Goal: Information Seeking & Learning: Learn about a topic

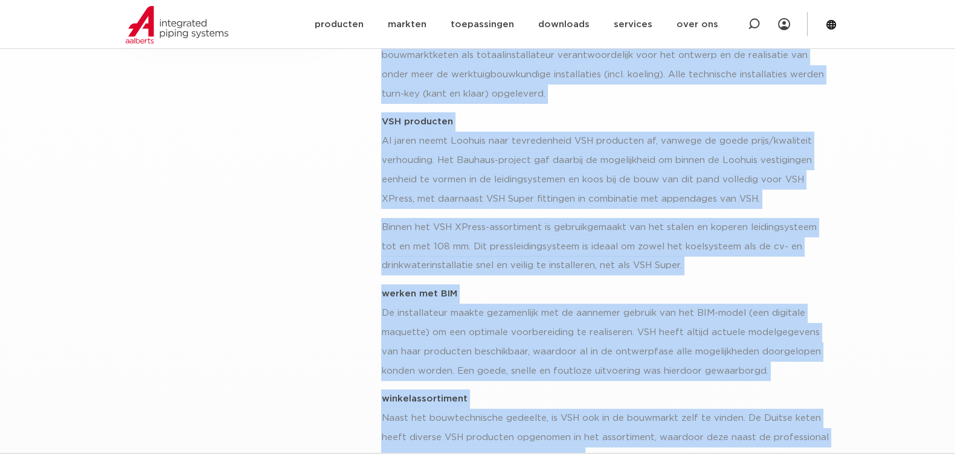
scroll to position [444, 0]
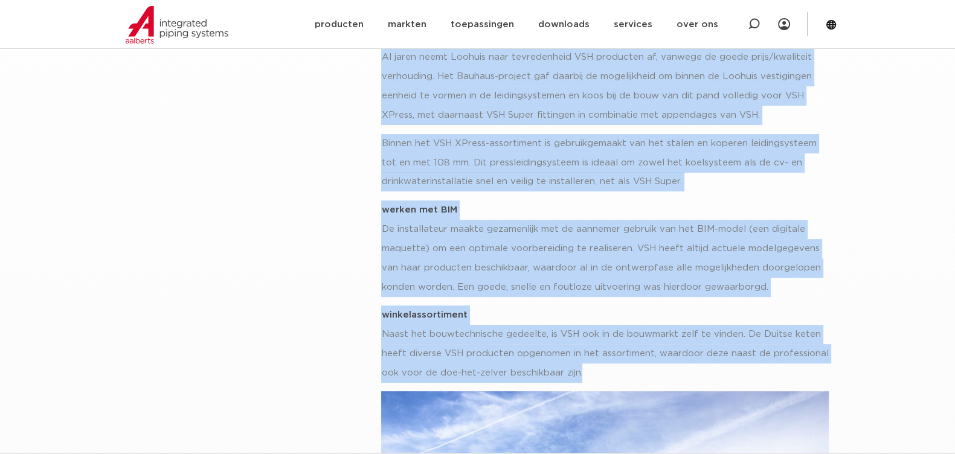
drag, startPoint x: 429, startPoint y: 150, endPoint x: 667, endPoint y: 378, distance: 329.4
click at [667, 378] on div "alle referenties Bauhaus – [GEOGRAPHIC_DATA] is een compleet bouwcentrum die bo…" at bounding box center [604, 355] width 463 height 1210
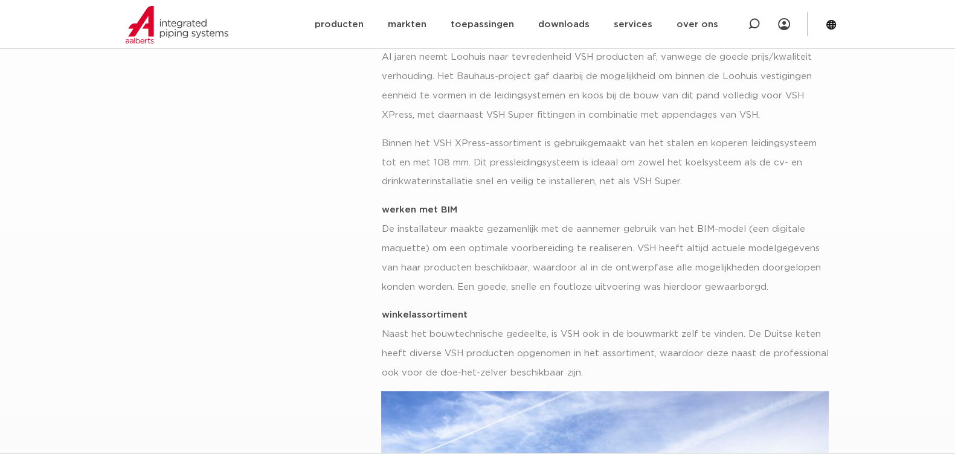
click at [303, 240] on div "The [GEOGRAPHIC_DATA] – [GEOGRAPHIC_DATA] [GEOGRAPHIC_DATA] – [GEOGRAPHIC_DATA]…" at bounding box center [246, 346] width 256 height 1228
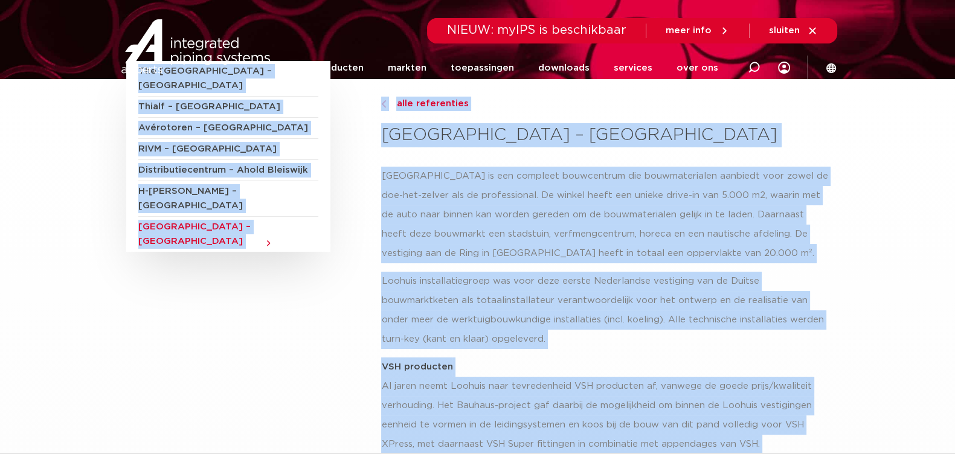
scroll to position [0, 0]
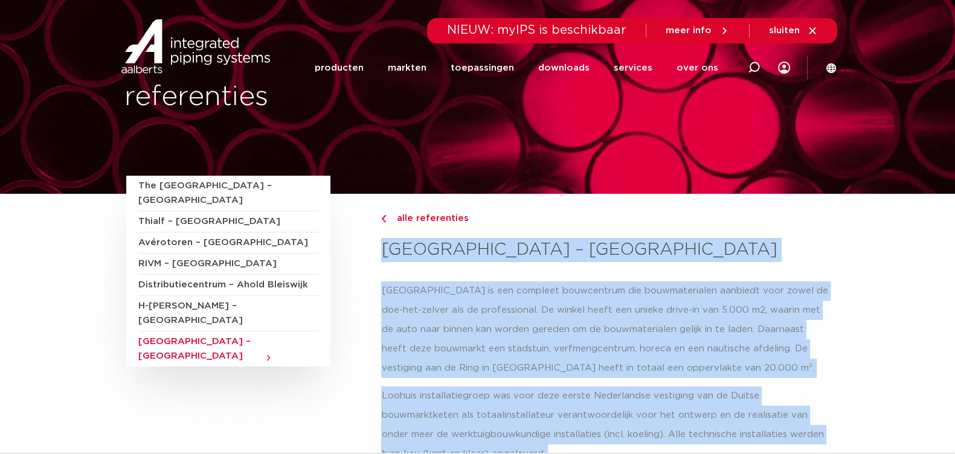
drag, startPoint x: 595, startPoint y: 370, endPoint x: 388, endPoint y: 259, distance: 234.8
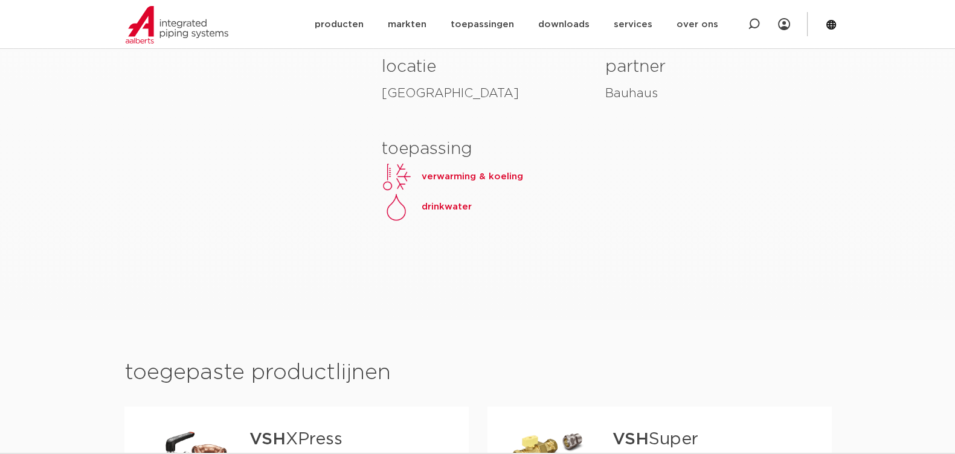
scroll to position [755, 0]
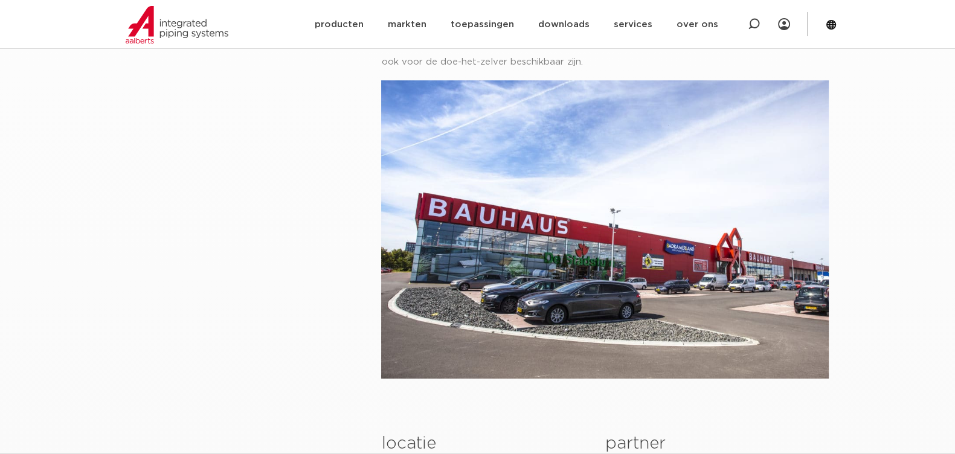
click at [284, 121] on div "The Harbour House – Rijswijk Thialf – Heerenveen Avérotoren – Leeuwarden RIVM –…" at bounding box center [246, 35] width 256 height 1228
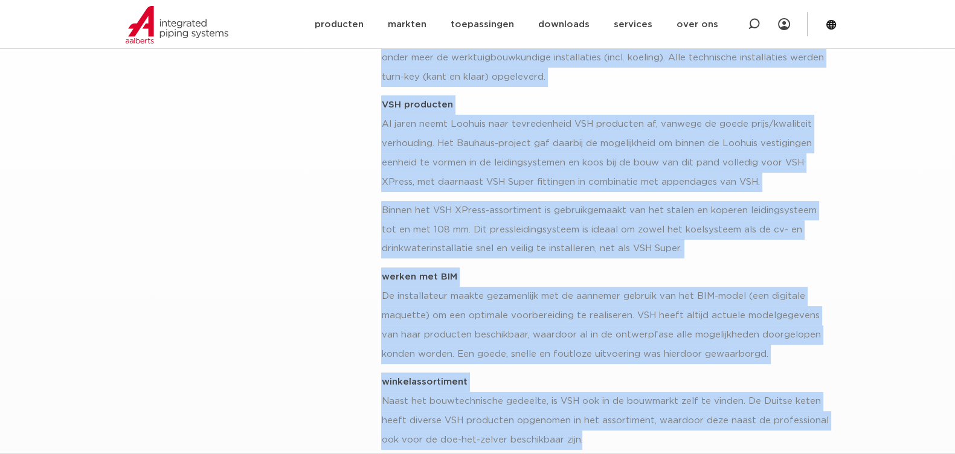
scroll to position [634, 0]
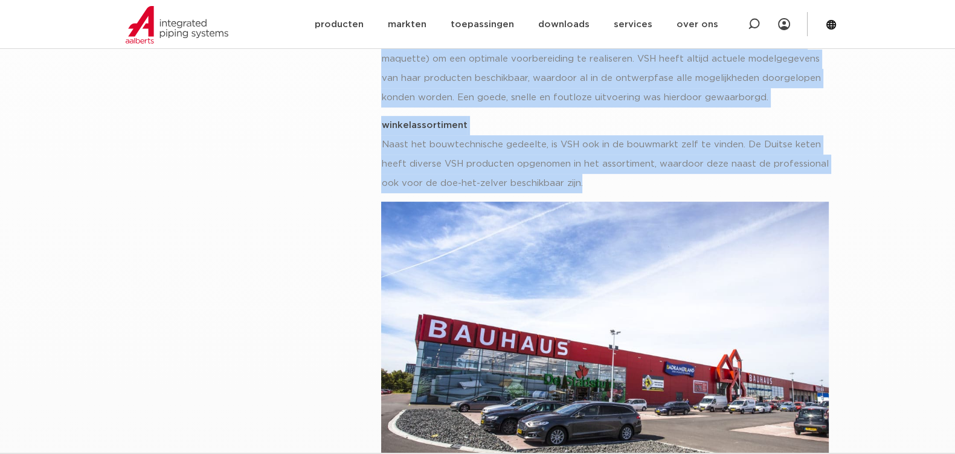
drag, startPoint x: 384, startPoint y: 249, endPoint x: 601, endPoint y: 182, distance: 227.4
click at [601, 182] on div "alle referenties Bauhaus – Groningen Bauhaus Groningen is een compleet bouwcent…" at bounding box center [604, 165] width 463 height 1210
copy div "Bauhaus – Groningen Bauhaus Groningen is een compleet bouwcentrum die bouwmater…"
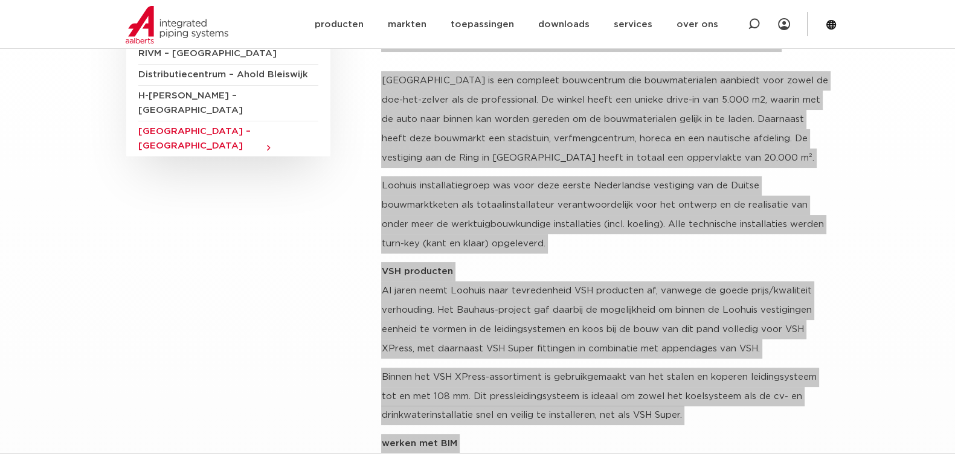
scroll to position [181, 0]
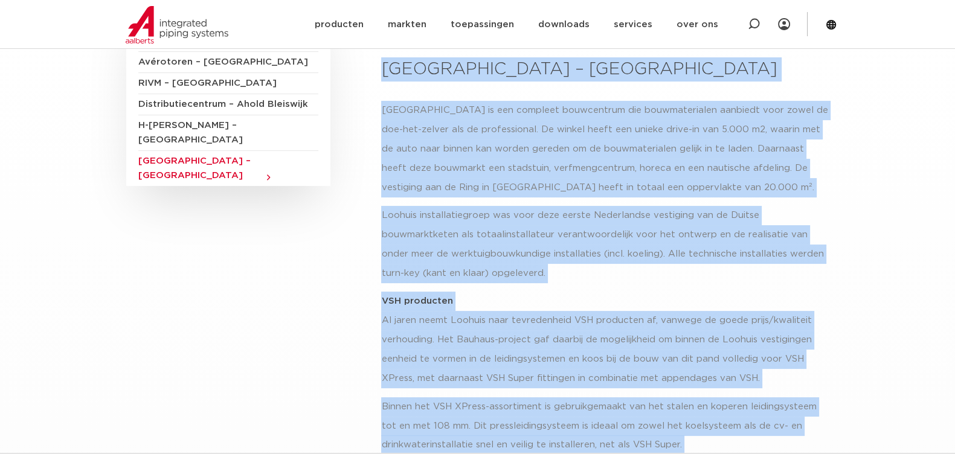
drag, startPoint x: 685, startPoint y: 79, endPoint x: 875, endPoint y: 171, distance: 211.3
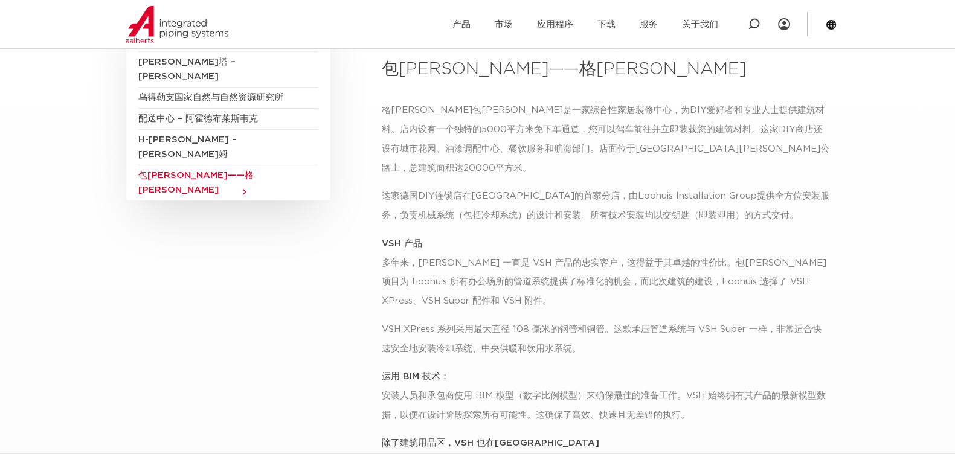
drag, startPoint x: 382, startPoint y: 109, endPoint x: 558, endPoint y: 108, distance: 175.8
click at [558, 108] on font "格[PERSON_NAME]包[PERSON_NAME]是一家综合性家居装修中心，为DIY爱好者和专业人士提供建筑材料。店内设有一个独特的5000平方米免下车…" at bounding box center [605, 139] width 448 height 67
copy font "格罗宁根包豪斯是一家综合性家居装修中心，"
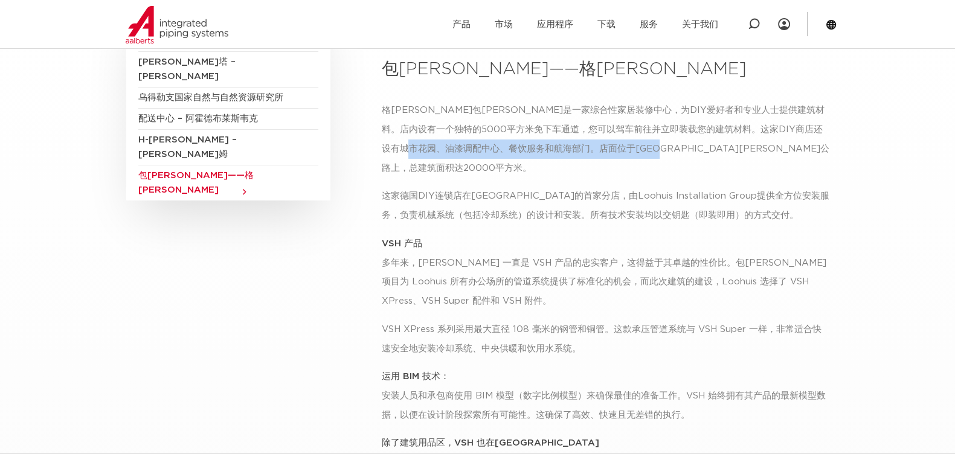
drag, startPoint x: 499, startPoint y: 147, endPoint x: 749, endPoint y: 152, distance: 250.1
click at [749, 152] on p "格[PERSON_NAME]包[PERSON_NAME]是一家综合性家居装修中心，为DIY爱好者和专业人士提供建筑材料。店内设有一个独特的5000平方米免下车…" at bounding box center [605, 139] width 448 height 77
copy font "店面位于格罗宁根环城公路上，总建筑面积达20000平方米。"
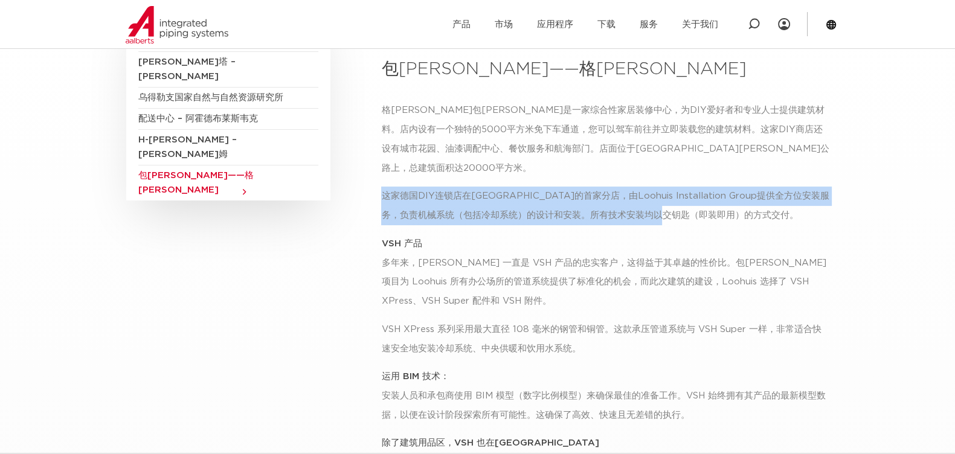
drag, startPoint x: 382, startPoint y: 176, endPoint x: 748, endPoint y: 187, distance: 366.2
click at [748, 187] on p "这家德国DIY连锁店在[GEOGRAPHIC_DATA]的首家分店，由Loohuis Installation Group提供全方位安装服务，负责机械系统（包…" at bounding box center [605, 206] width 448 height 39
click at [777, 204] on p "这家德国DIY连锁店在[GEOGRAPHIC_DATA]的首家分店，由Loohuis Installation Group提供全方位安装服务，负责机械系统（包…" at bounding box center [605, 206] width 448 height 39
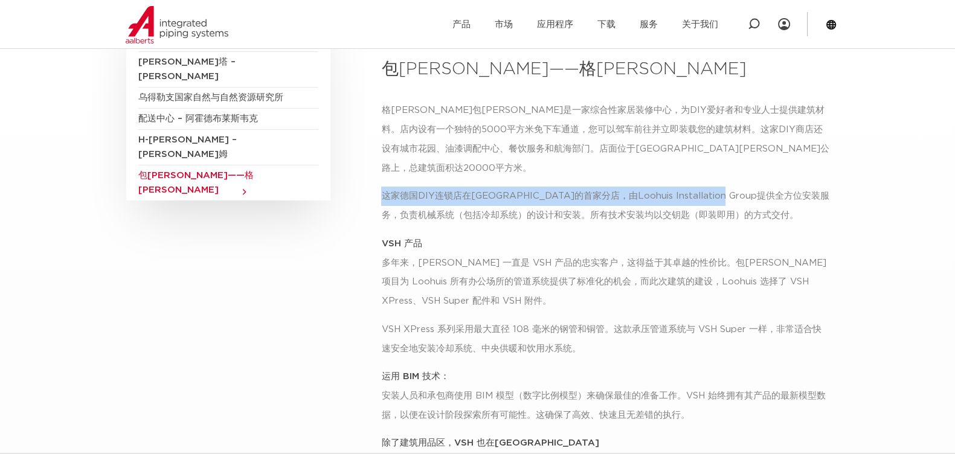
drag, startPoint x: 470, startPoint y: 172, endPoint x: 752, endPoint y: 175, distance: 282.1
click at [752, 191] on font "这家德国DIY连锁店在[GEOGRAPHIC_DATA]的首家分店，由Loohuis Installation Group提供全方位安装服务，负责机械系统（包…" at bounding box center [605, 205] width 448 height 28
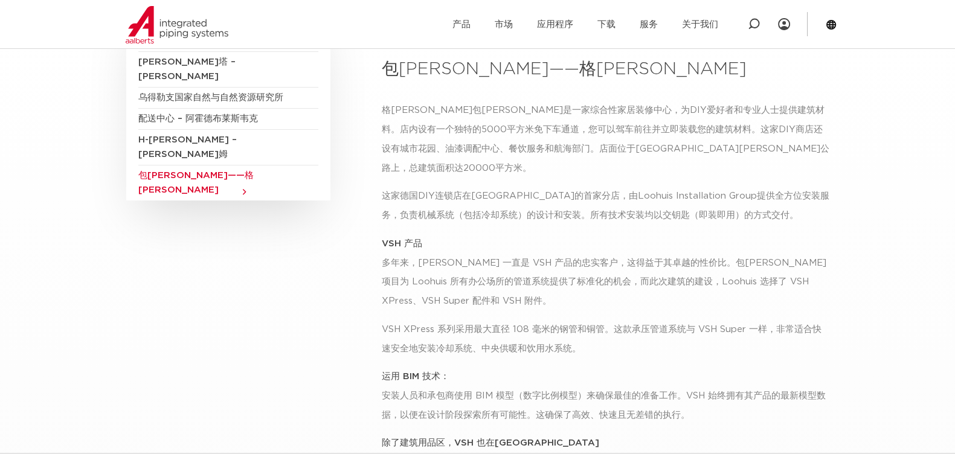
drag, startPoint x: 397, startPoint y: 172, endPoint x: 457, endPoint y: 175, distance: 59.9
click at [457, 191] on font "这家德国DIY连锁店在[GEOGRAPHIC_DATA]的首家分店，由Loohuis Installation Group提供全方位安装服务，负责机械系统（包…" at bounding box center [605, 205] width 448 height 28
copy font "德国DIY连锁店"
drag, startPoint x: 562, startPoint y: 107, endPoint x: 698, endPoint y: 125, distance: 137.7
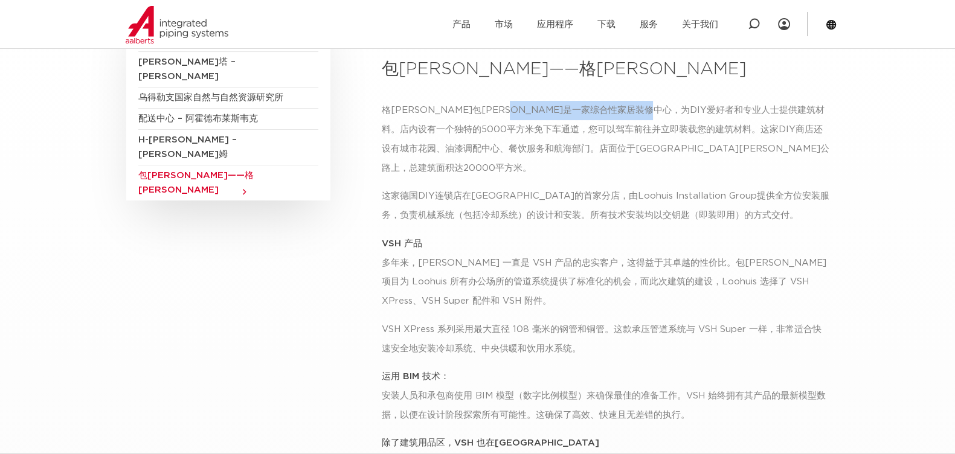
click at [713, 110] on font "格[PERSON_NAME]包[PERSON_NAME]是一家综合性家居装修中心，为DIY爱好者和专业人士提供建筑材料。店内设有一个独特的5000平方米免下车…" at bounding box center [605, 139] width 448 height 67
copy font "为DIY爱好者和专业人士提供建筑材料"
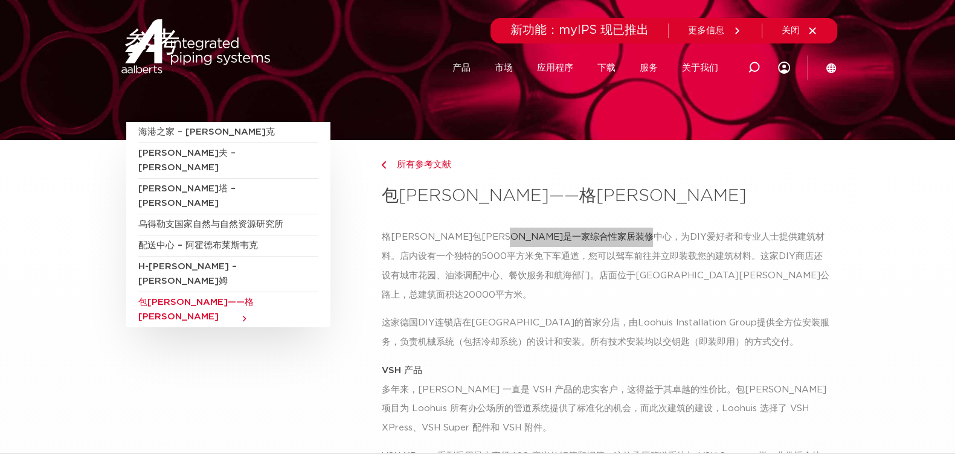
scroll to position [0, 0]
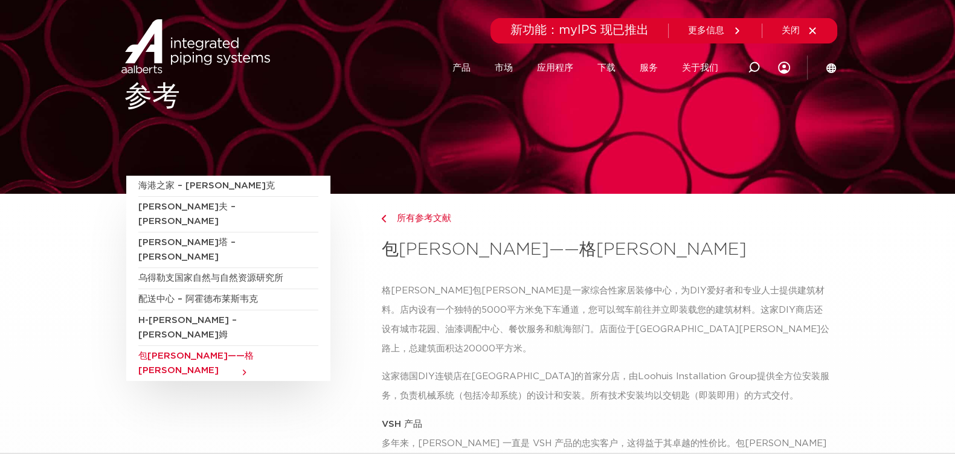
drag, startPoint x: 737, startPoint y: 224, endPoint x: 925, endPoint y: 225, distance: 188.5
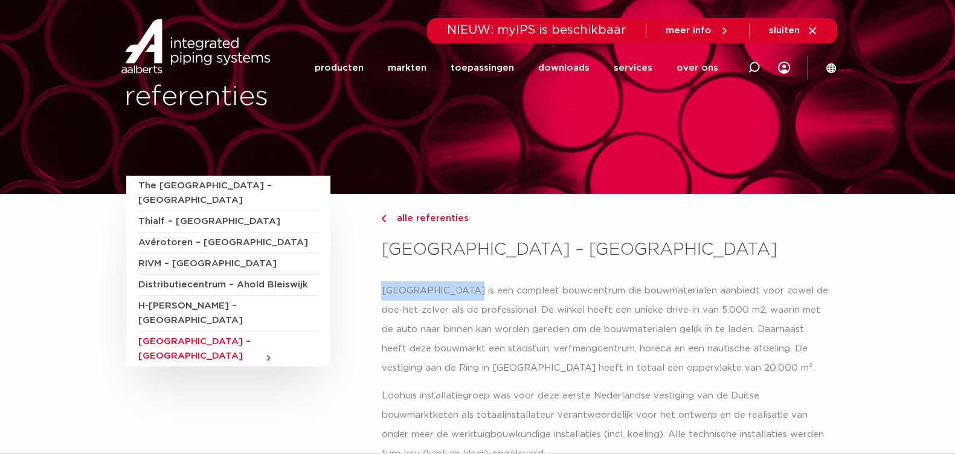
drag, startPoint x: 381, startPoint y: 292, endPoint x: 466, endPoint y: 291, distance: 85.8
copy p "Bauhaus Groningen"
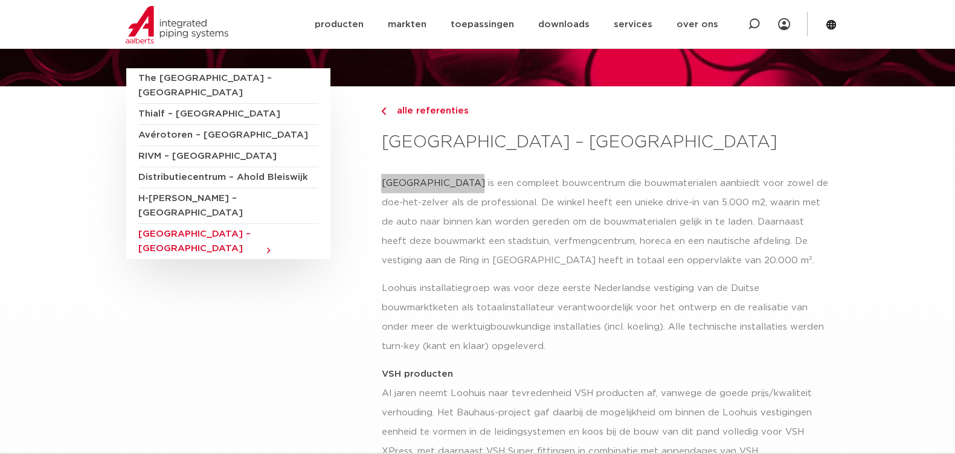
scroll to position [227, 0]
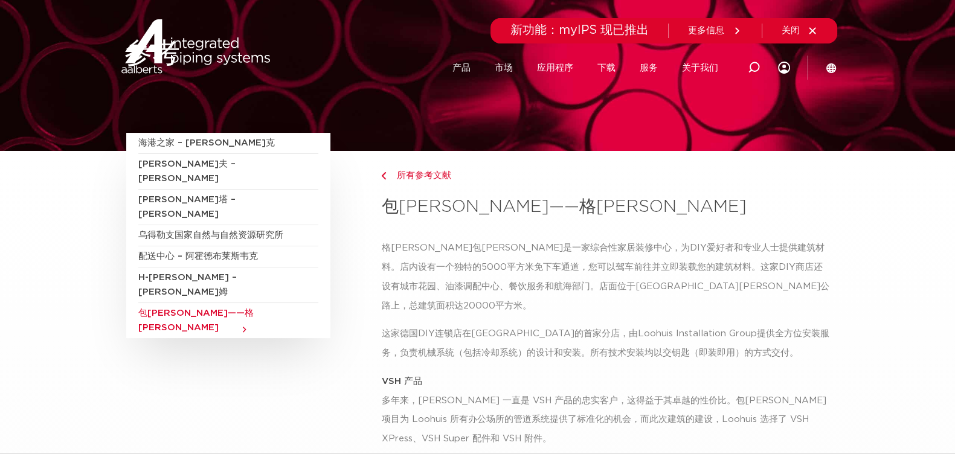
scroll to position [0, 0]
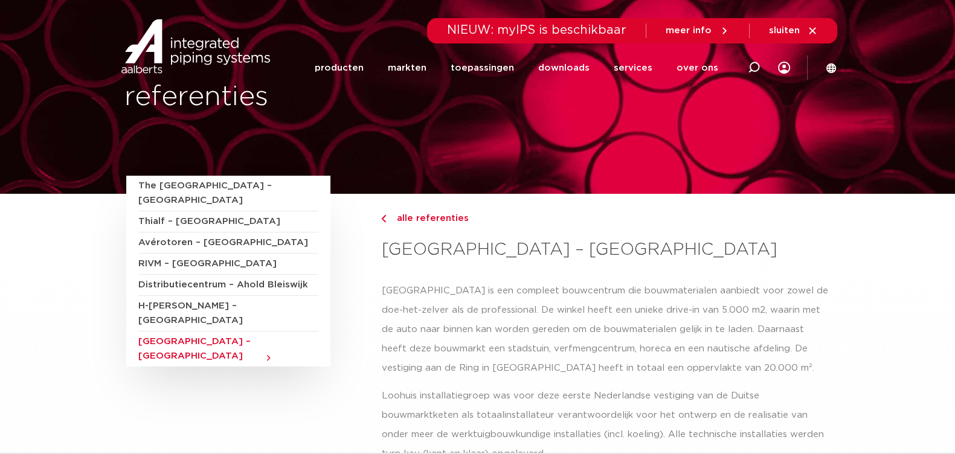
click at [720, 239] on h3 "[GEOGRAPHIC_DATA] – [GEOGRAPHIC_DATA]" at bounding box center [605, 250] width 448 height 24
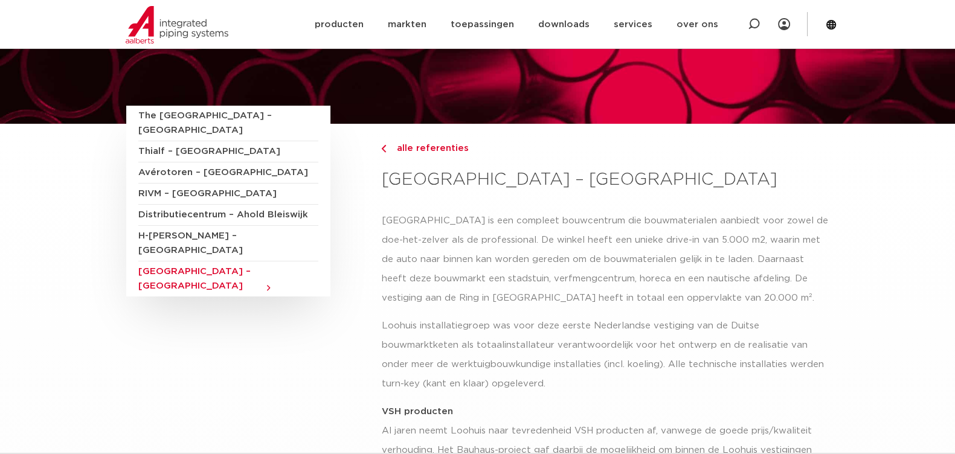
scroll to position [150, 0]
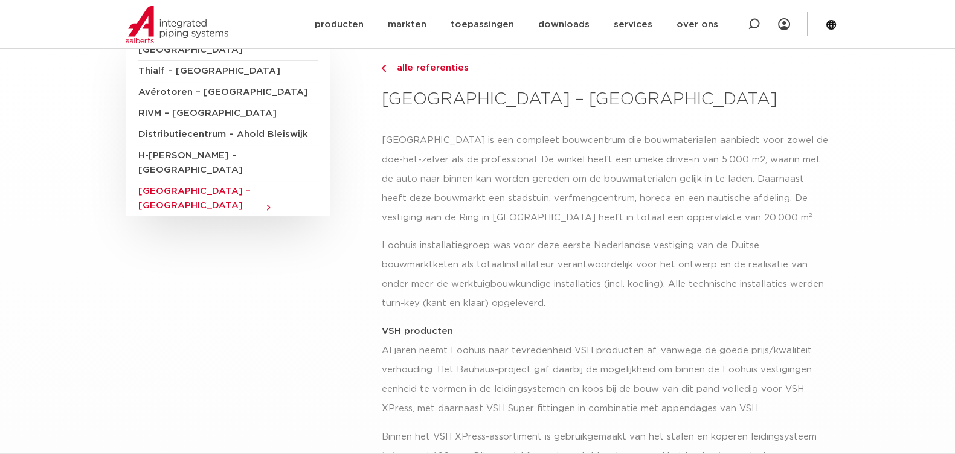
drag, startPoint x: 672, startPoint y: 74, endPoint x: 890, endPoint y: 156, distance: 232.5
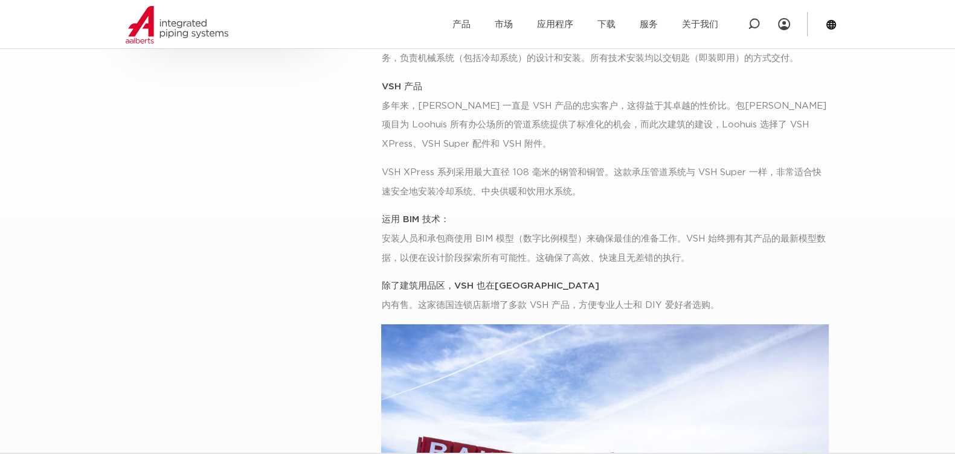
scroll to position [301, 0]
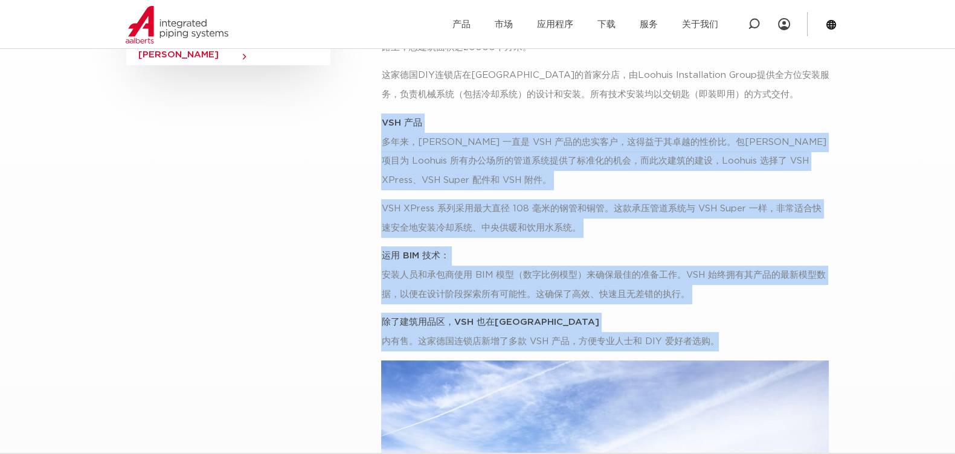
drag, startPoint x: 679, startPoint y: 300, endPoint x: 378, endPoint y: 95, distance: 364.7
click at [378, 95] on div "所有参考文献 包[PERSON_NAME]——格[PERSON_NAME] 格[PERSON_NAME]包[PERSON_NAME]是一家综合性家居装修中心，…" at bounding box center [604, 410] width 463 height 1036
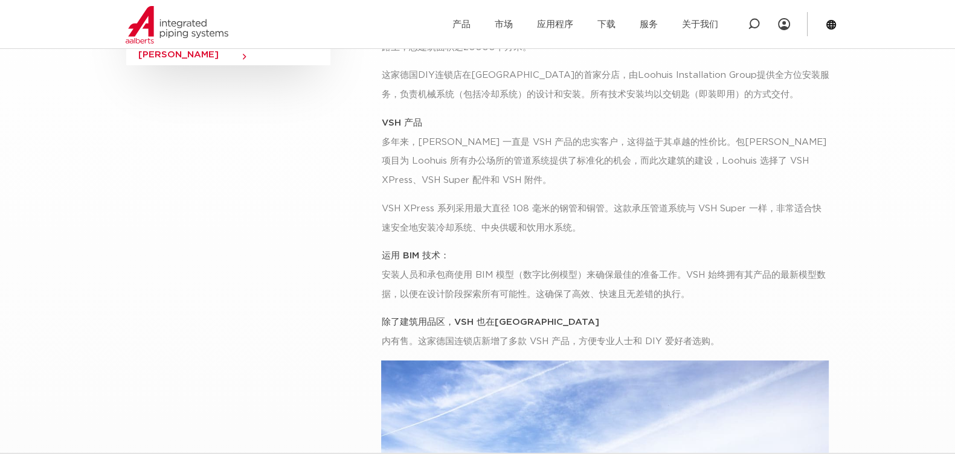
drag, startPoint x: 323, startPoint y: 126, endPoint x: 320, endPoint y: 134, distance: 8.4
click at [323, 127] on div "海港之家 – [PERSON_NAME]克 [PERSON_NAME]夫 – [PERSON_NAME] [GEOGRAPHIC_DATA]塔 – [GEOG…" at bounding box center [246, 401] width 256 height 1054
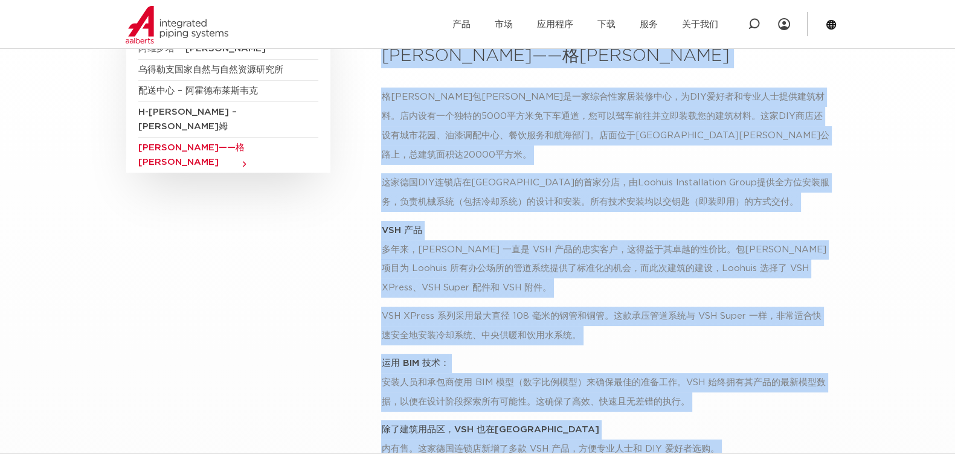
scroll to position [283, 0]
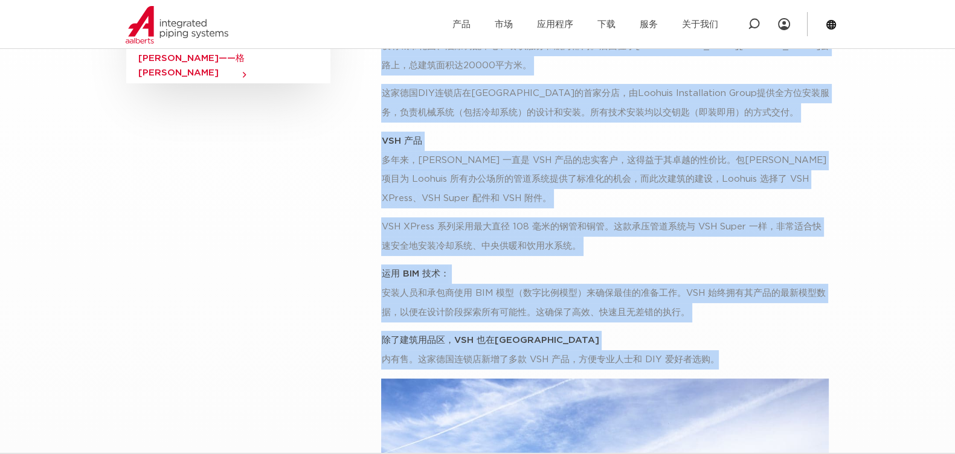
drag, startPoint x: 381, startPoint y: 250, endPoint x: 725, endPoint y: 338, distance: 355.4
click at [725, 338] on div "所有参考文献 包[PERSON_NAME]——格[PERSON_NAME] 格[PERSON_NAME]包[PERSON_NAME]是一家综合性家居装修中心，…" at bounding box center [604, 429] width 463 height 1036
copy div "lor——ipsu dolorsitametconsect，aDIPiscingelitsedd。eiusmodte3842incididu，utlabore…"
click at [896, 172] on section "海港之家 – [PERSON_NAME]克 [PERSON_NAME]夫 – [PERSON_NAME] [GEOGRAPHIC_DATA]塔 – [GEOG…" at bounding box center [477, 453] width 955 height 1084
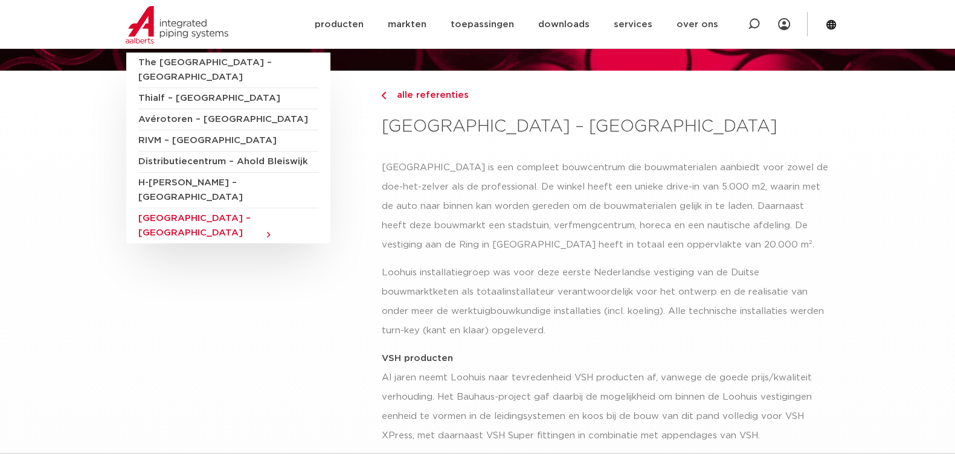
scroll to position [0, 0]
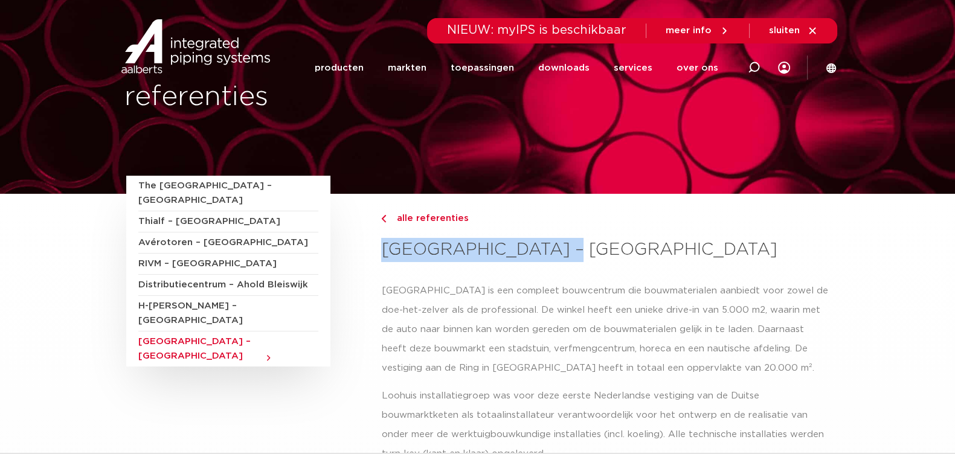
drag, startPoint x: 381, startPoint y: 248, endPoint x: 574, endPoint y: 248, distance: 192.7
click at [574, 248] on h3 "[GEOGRAPHIC_DATA] – [GEOGRAPHIC_DATA]" at bounding box center [605, 250] width 448 height 24
copy h3 "[GEOGRAPHIC_DATA] – [GEOGRAPHIC_DATA]"
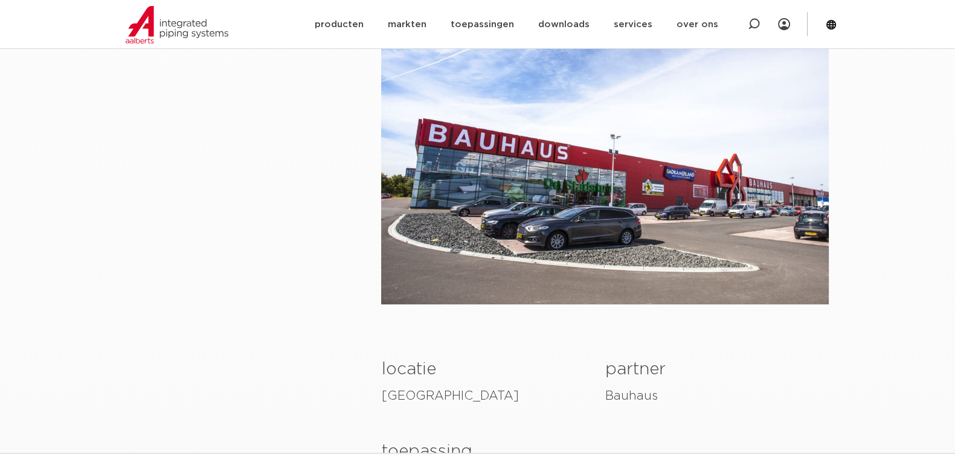
scroll to position [755, 0]
